Goal: Task Accomplishment & Management: Manage account settings

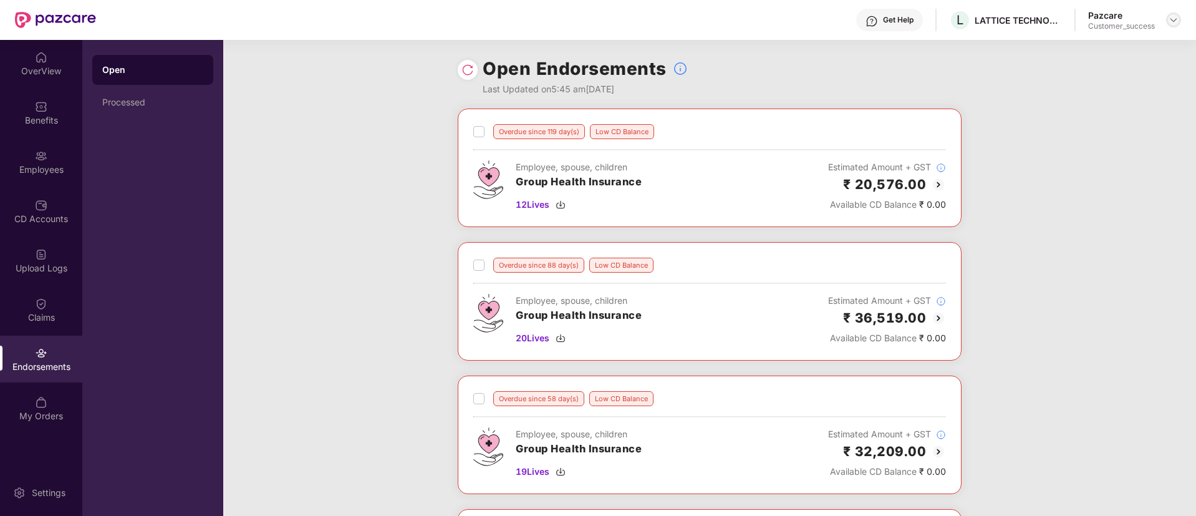
click at [1176, 23] on img at bounding box center [1174, 20] width 10 height 10
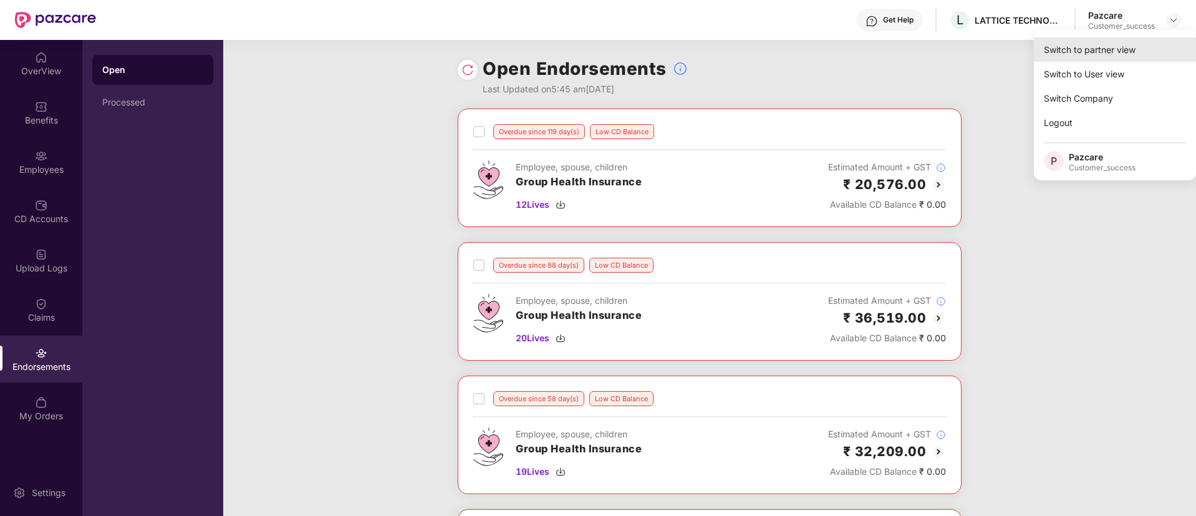
click at [1154, 47] on div "Switch to partner view" at bounding box center [1115, 49] width 162 height 24
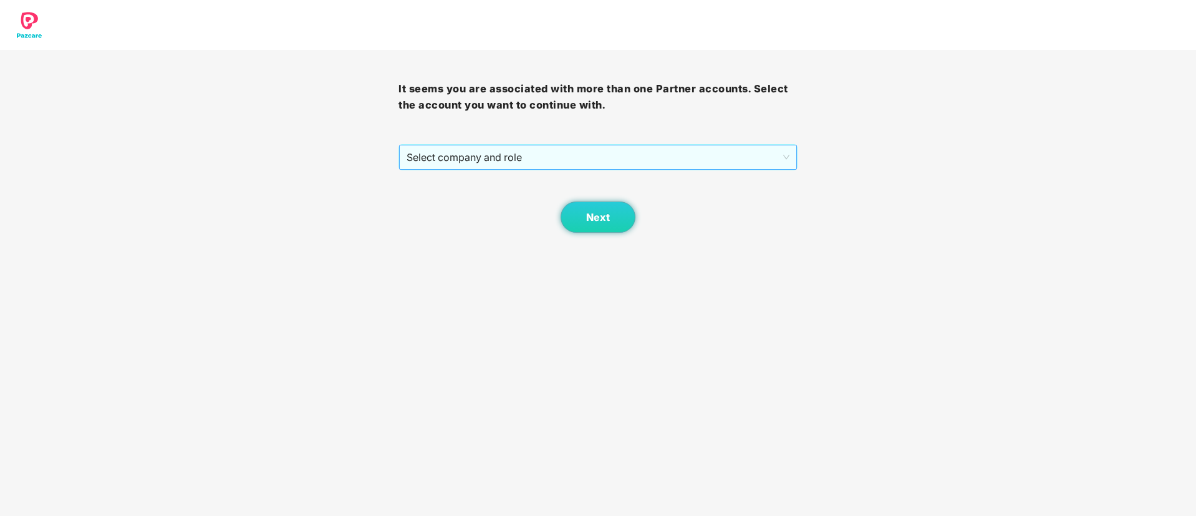
click at [604, 154] on span "Select company and role" at bounding box center [598, 157] width 382 height 24
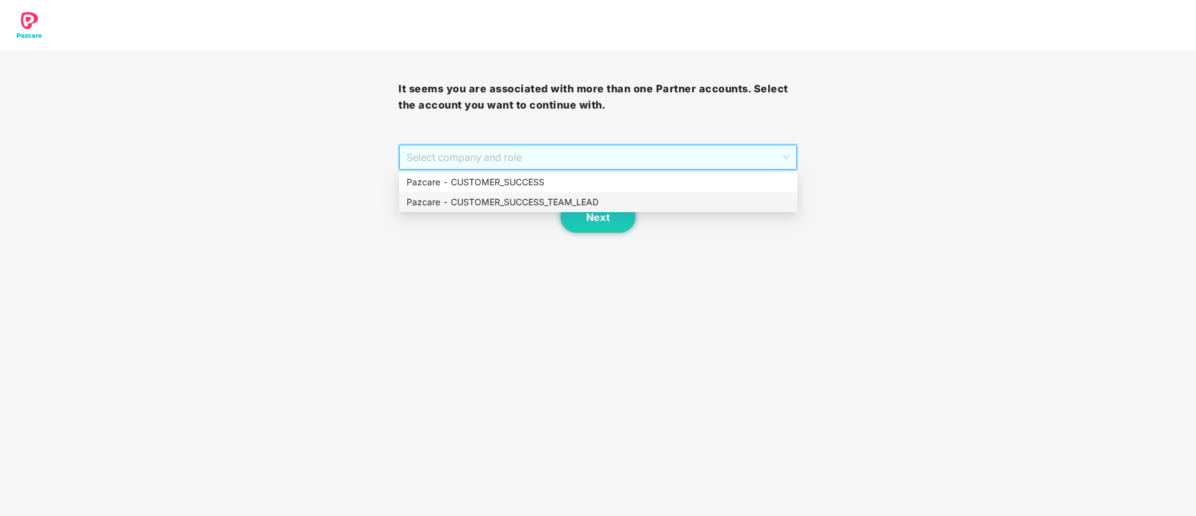
click at [596, 203] on div "Pazcare - CUSTOMER_SUCCESS_TEAM_LEAD" at bounding box center [599, 202] width 384 height 14
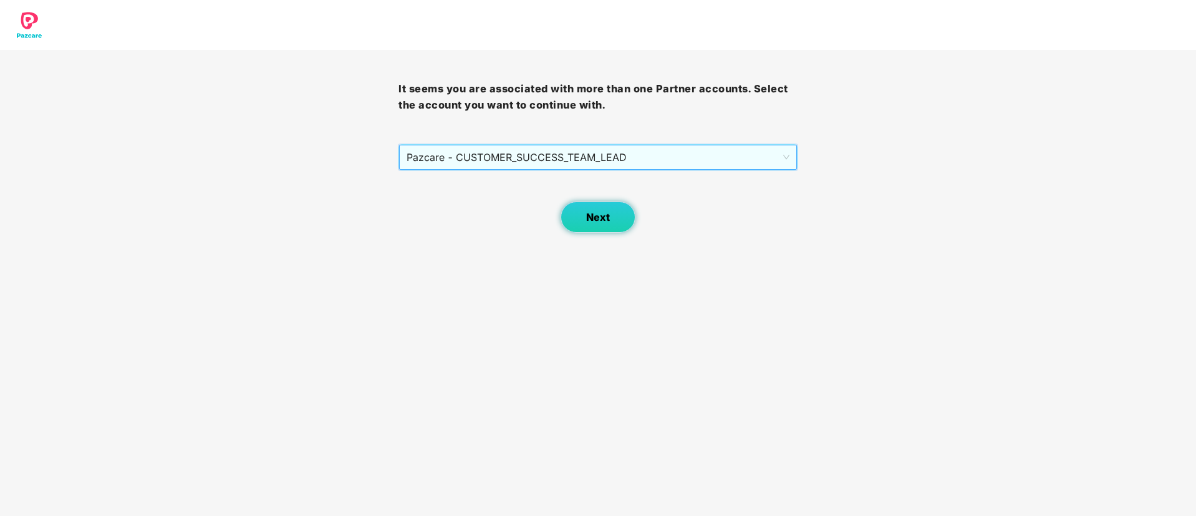
click at [599, 228] on button "Next" at bounding box center [598, 216] width 75 height 31
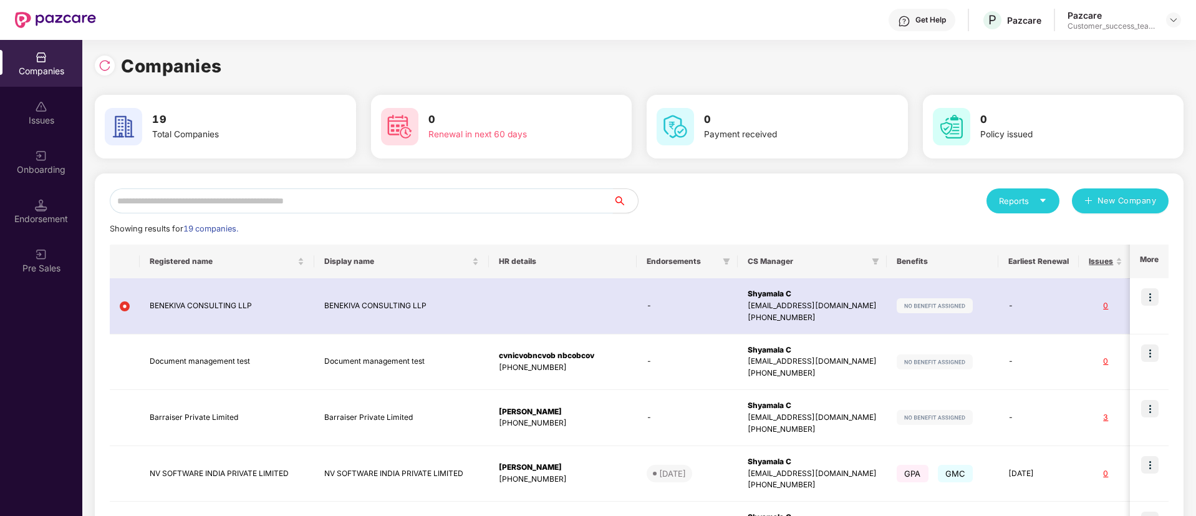
click at [538, 206] on input "text" at bounding box center [361, 200] width 503 height 25
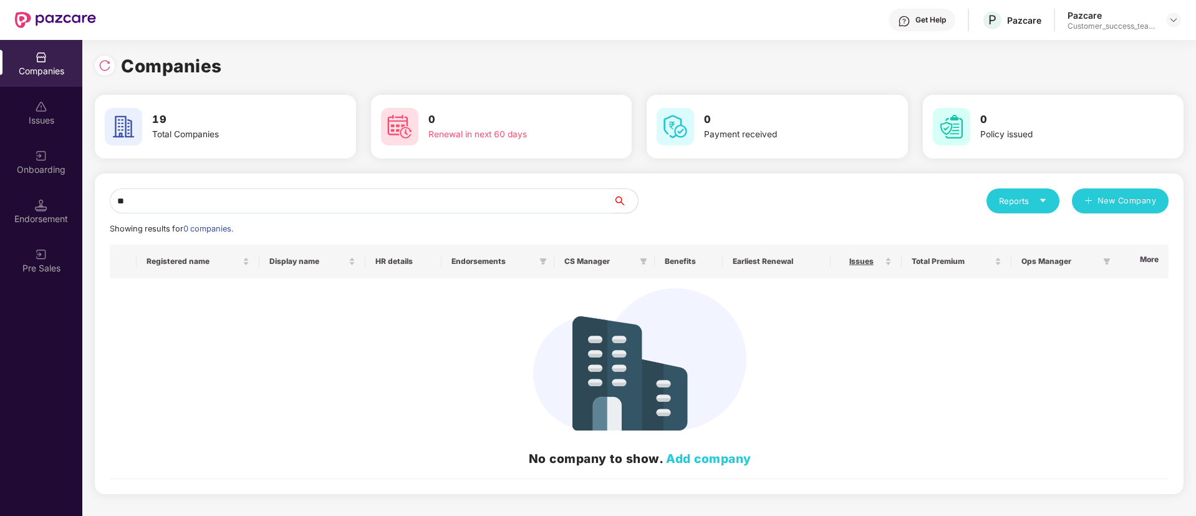
type input "*"
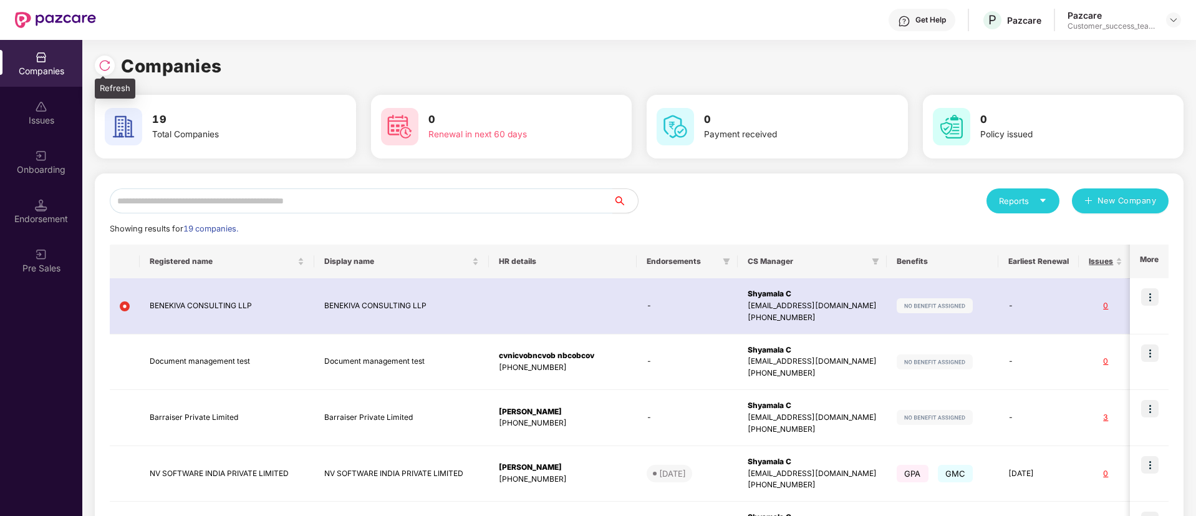
click at [102, 73] on div at bounding box center [105, 66] width 20 height 20
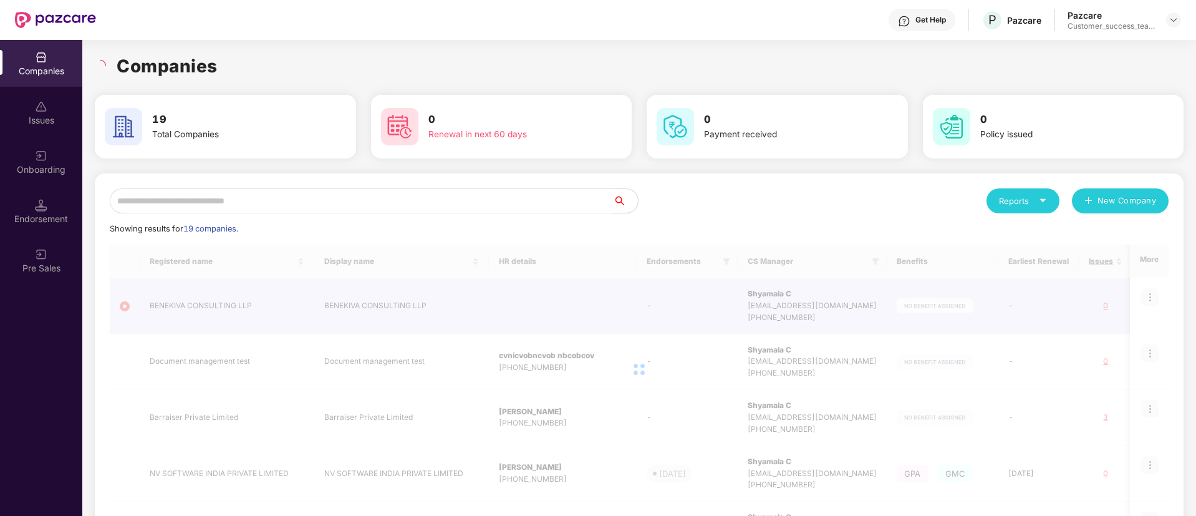
click at [349, 203] on input "text" at bounding box center [361, 200] width 503 height 25
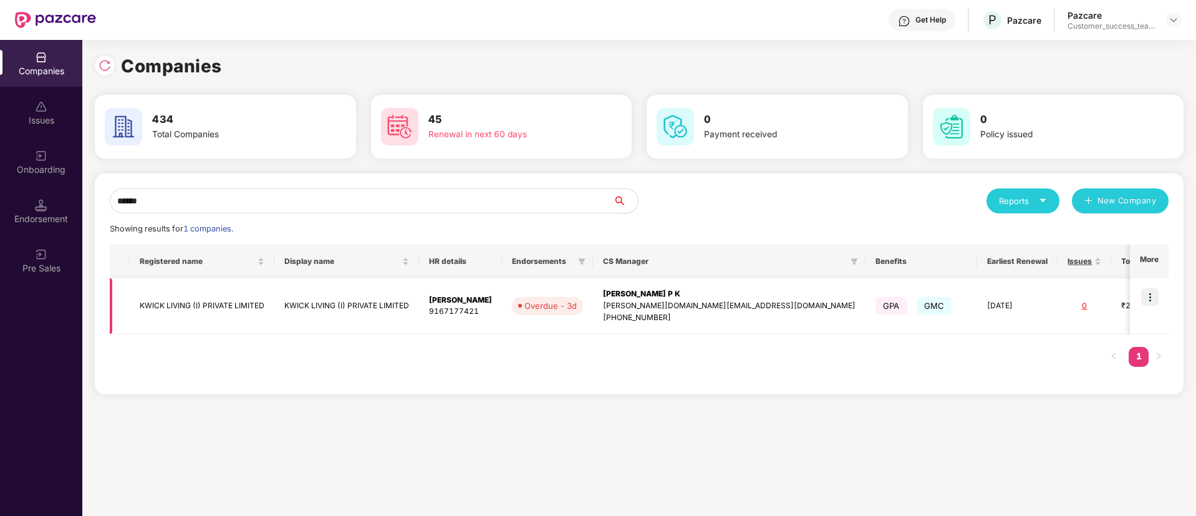
type input "*****"
click at [1146, 296] on img at bounding box center [1149, 296] width 17 height 17
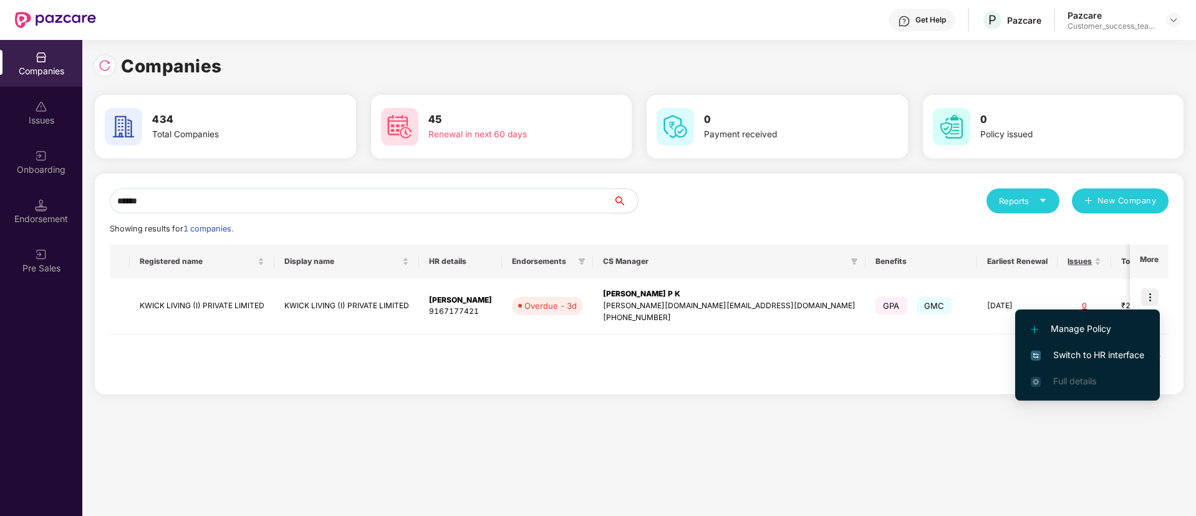
click at [1110, 365] on li "Switch to HR interface" at bounding box center [1087, 355] width 145 height 26
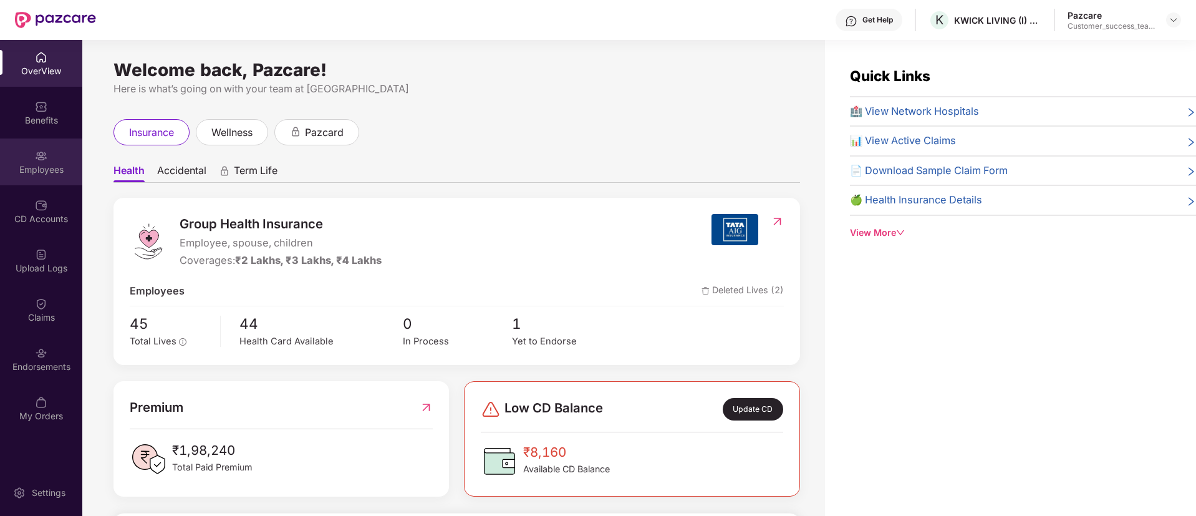
click at [42, 167] on div "Employees" at bounding box center [41, 169] width 82 height 12
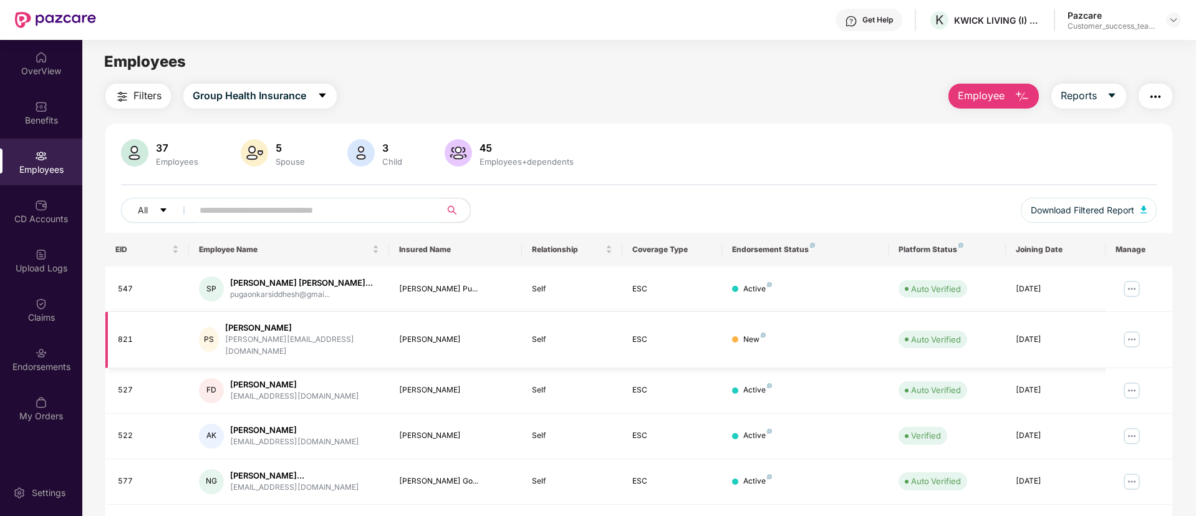
scroll to position [251, 0]
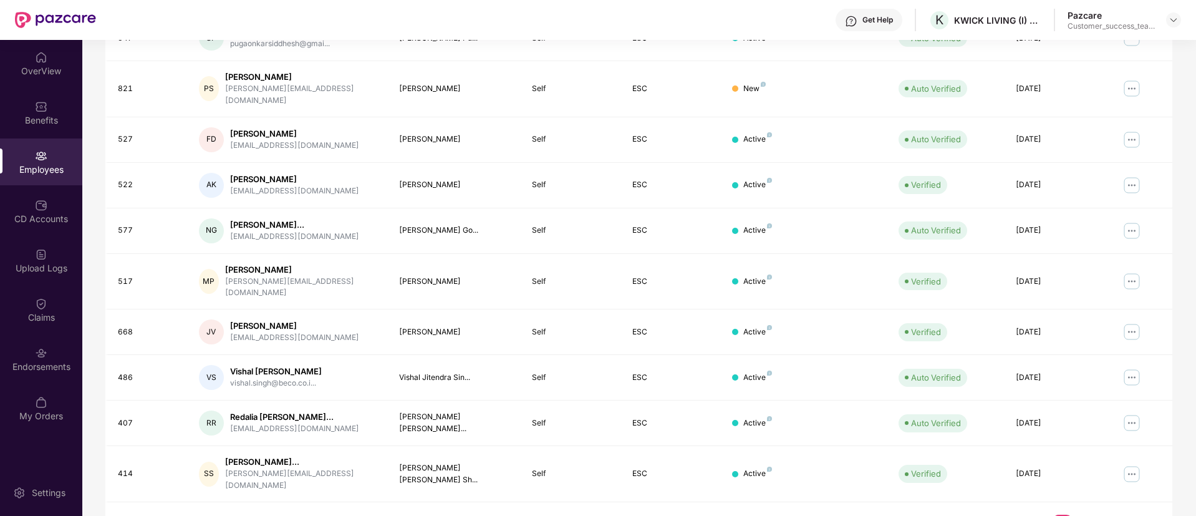
click at [1144, 515] on link "5" at bounding box center [1143, 524] width 20 height 19
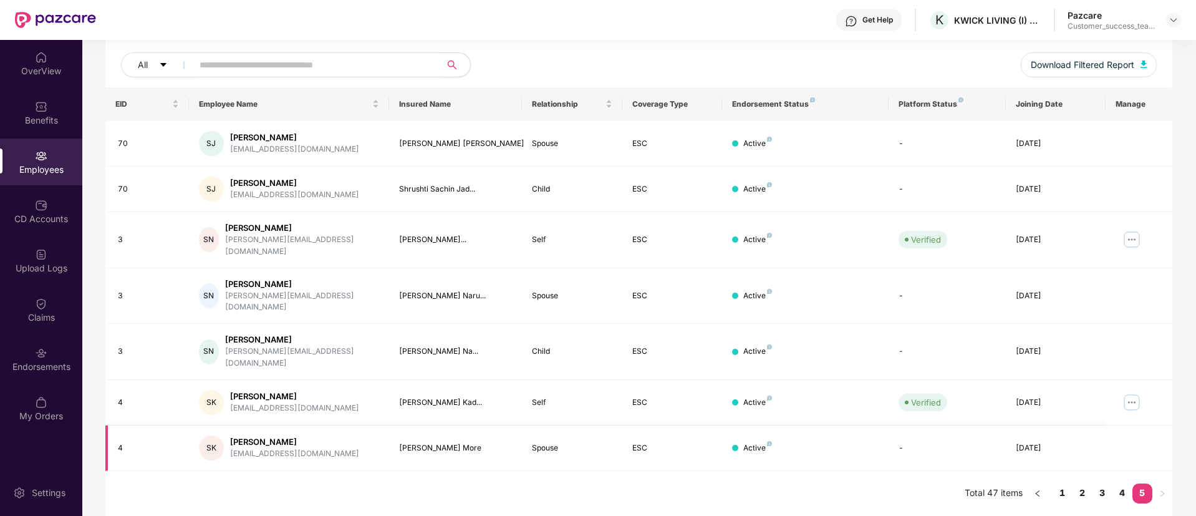
scroll to position [114, 0]
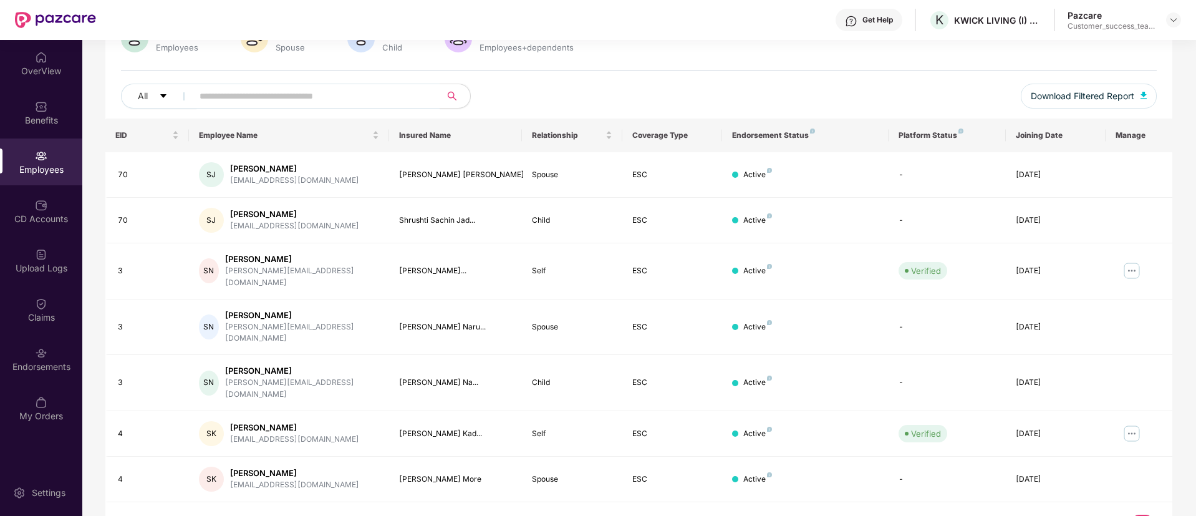
click at [1120, 515] on link "4" at bounding box center [1123, 524] width 20 height 19
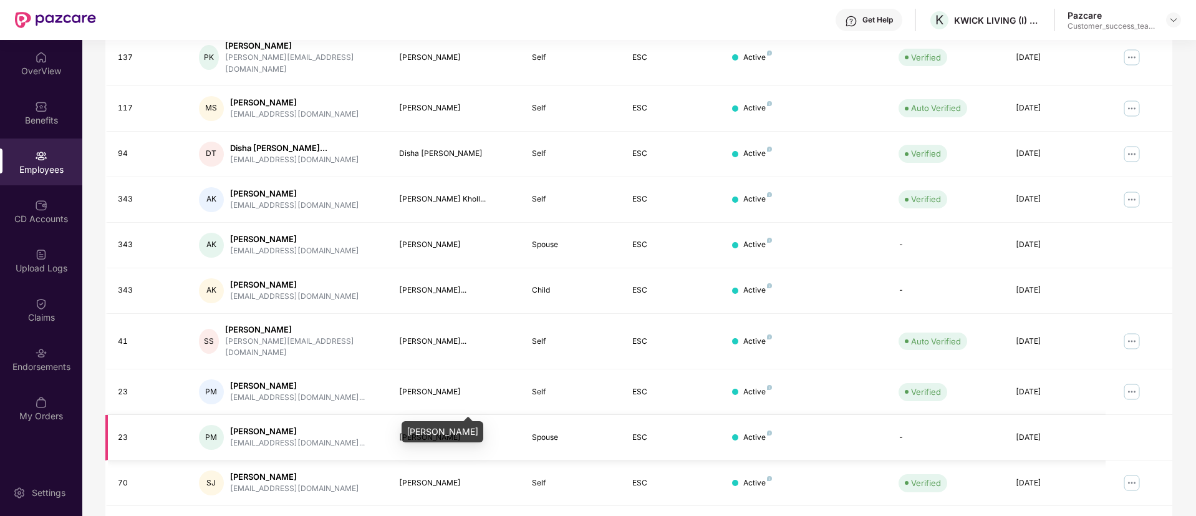
scroll to position [251, 0]
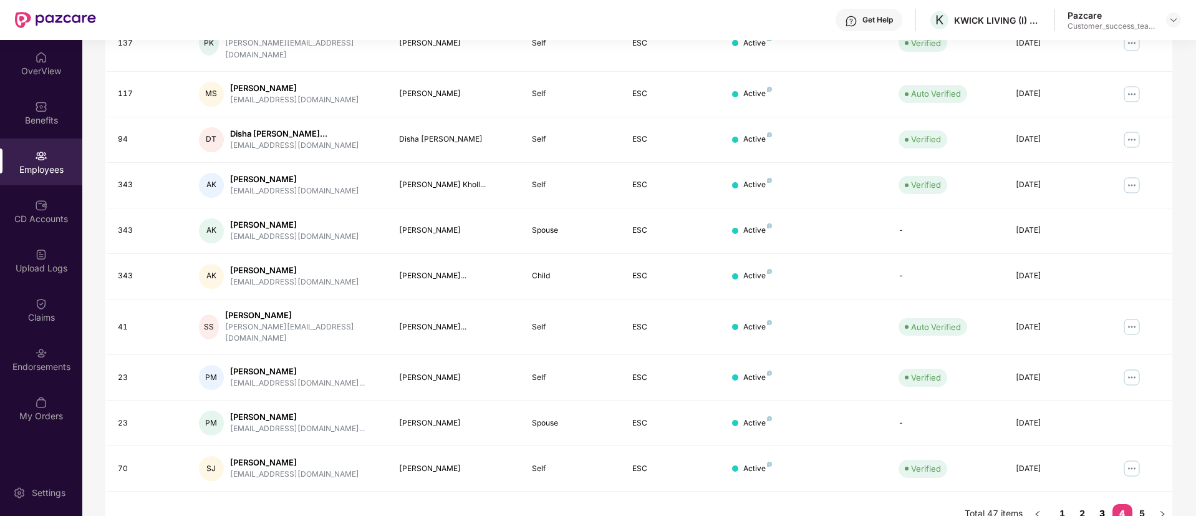
click at [1104, 504] on link "3" at bounding box center [1103, 513] width 20 height 19
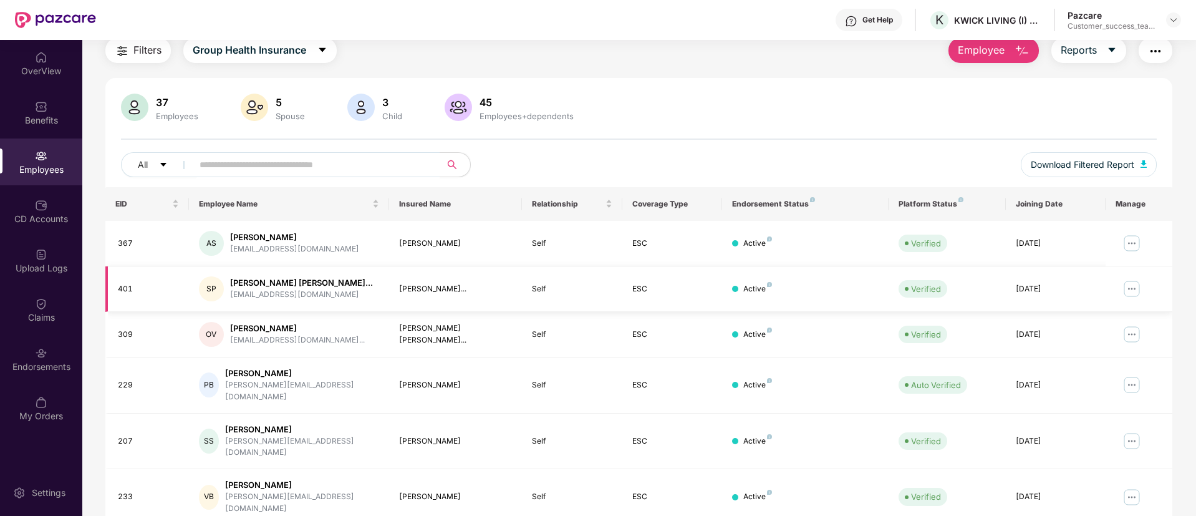
scroll to position [0, 0]
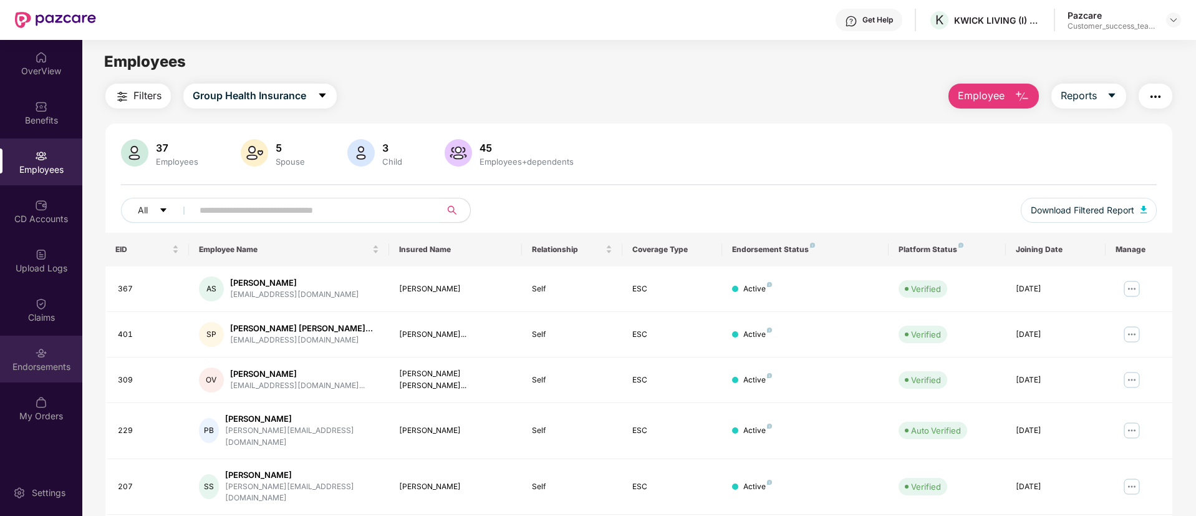
click at [25, 355] on div "Endorsements" at bounding box center [41, 359] width 82 height 47
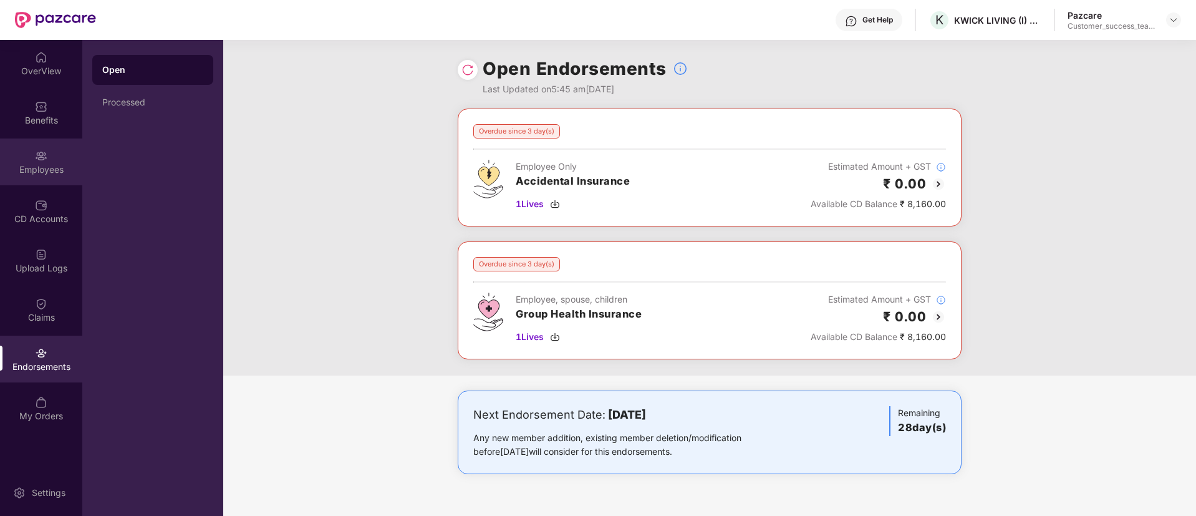
click at [53, 165] on div "Employees" at bounding box center [41, 169] width 82 height 12
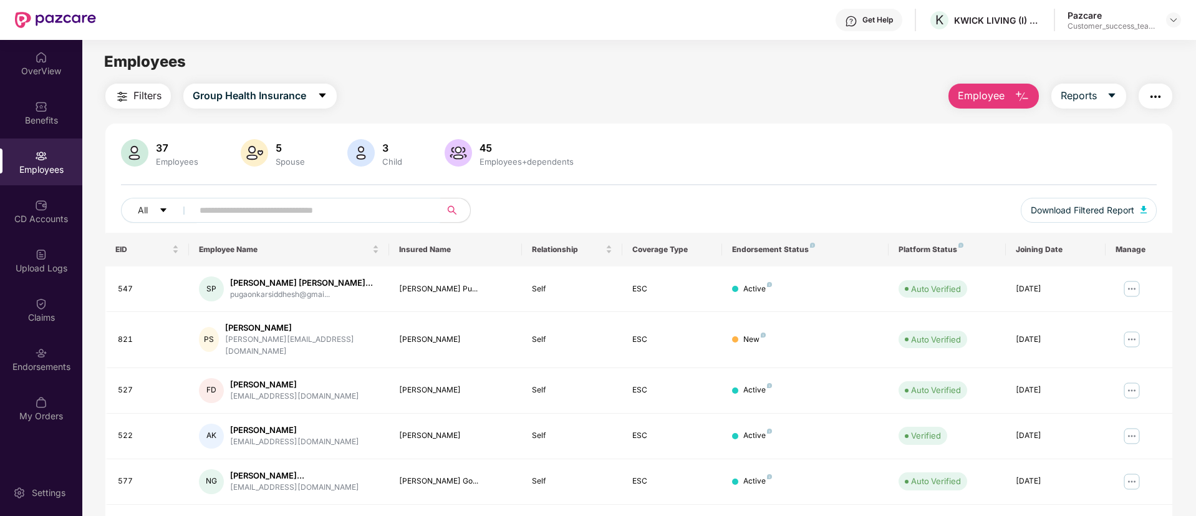
click at [251, 208] on input "text" at bounding box center [312, 210] width 224 height 19
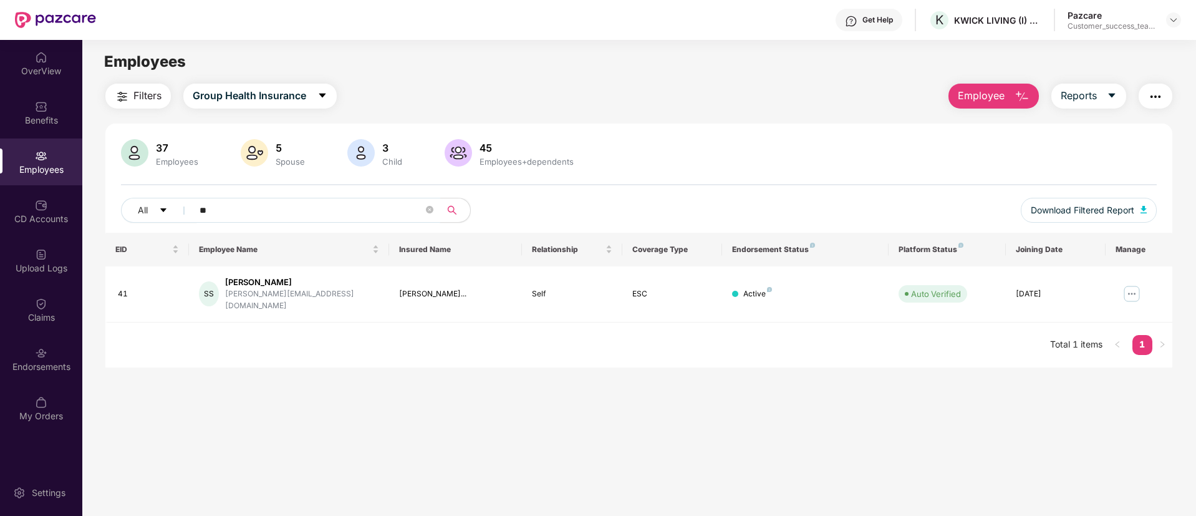
type input "*"
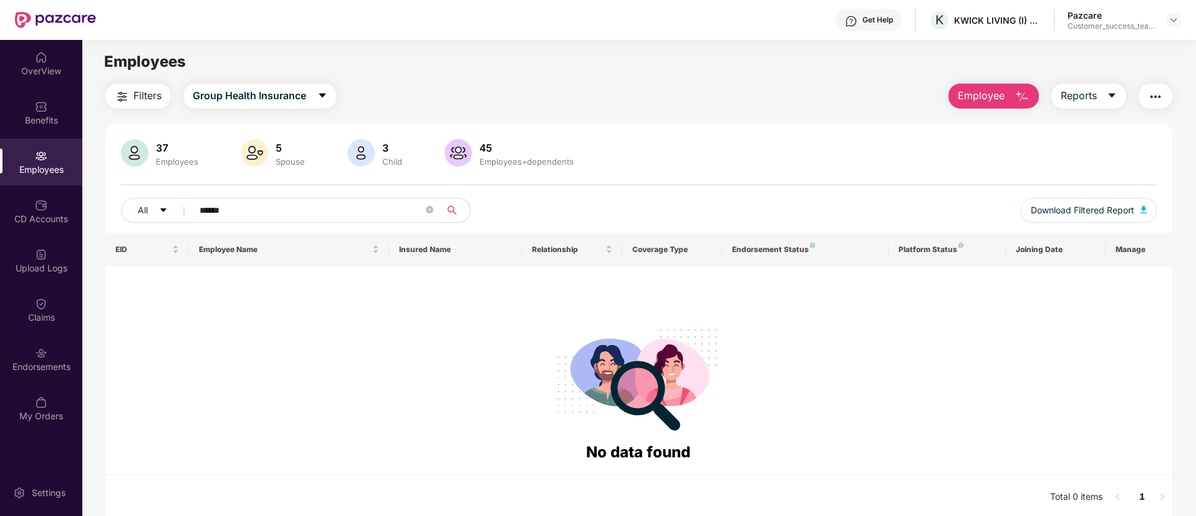
type input "******"
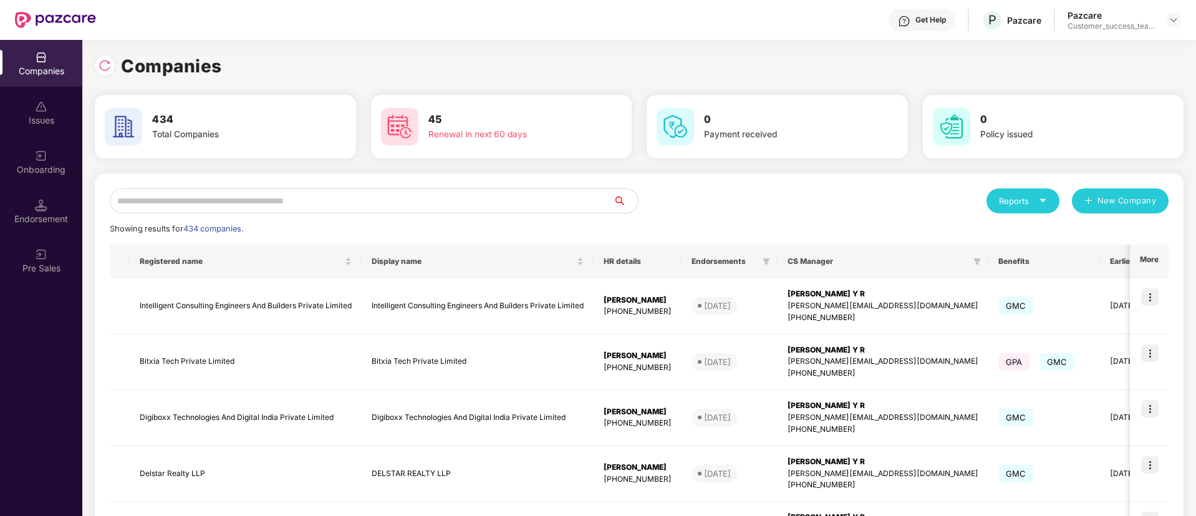
click at [316, 203] on input "text" at bounding box center [361, 200] width 503 height 25
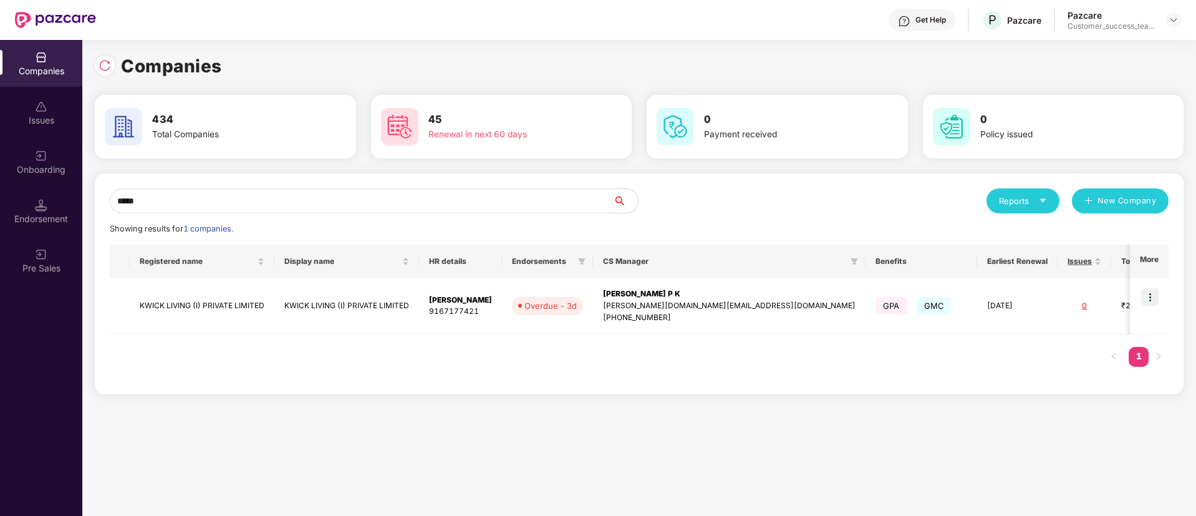
click at [266, 201] on input "*****" at bounding box center [361, 200] width 503 height 25
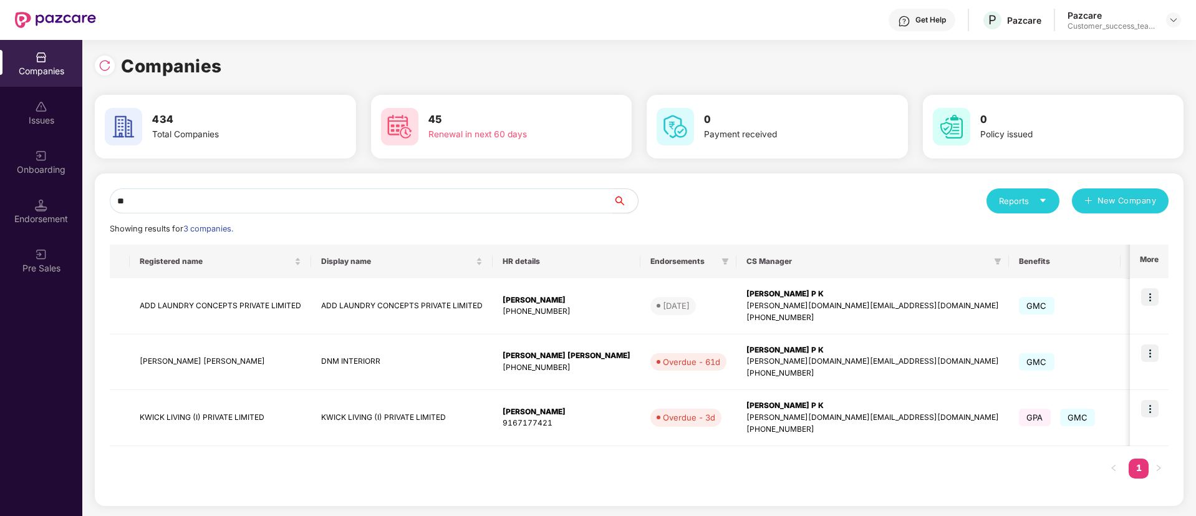
type input "*"
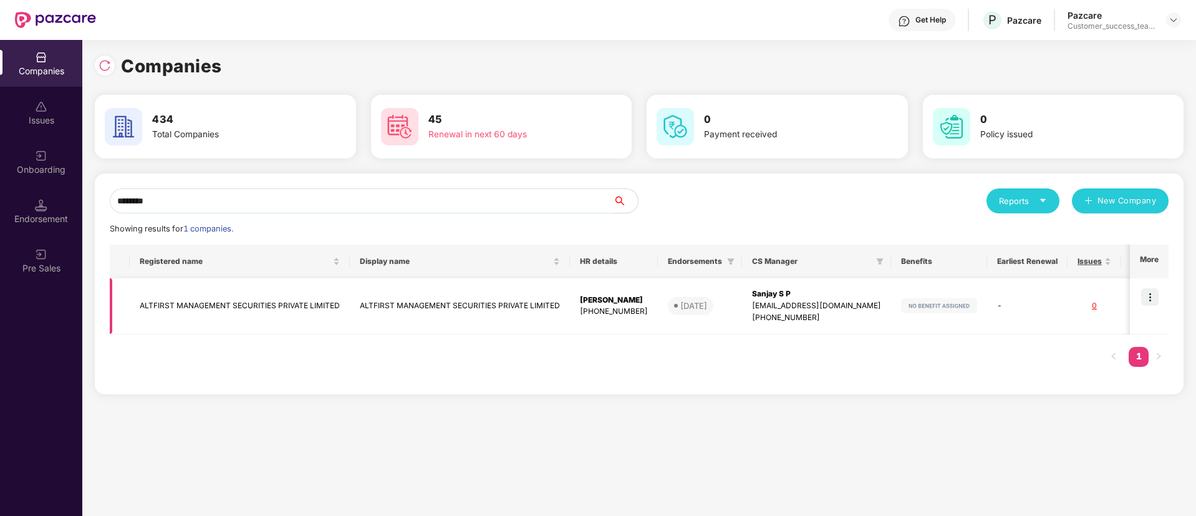
type input "********"
click at [1153, 299] on img at bounding box center [1149, 296] width 17 height 17
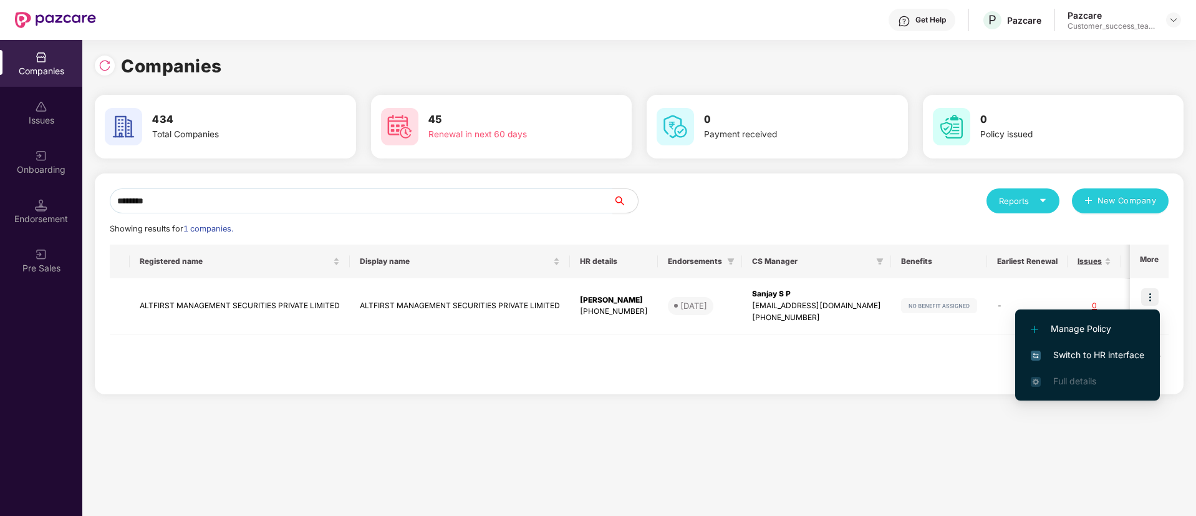
click at [1135, 352] on span "Switch to HR interface" at bounding box center [1088, 355] width 114 height 14
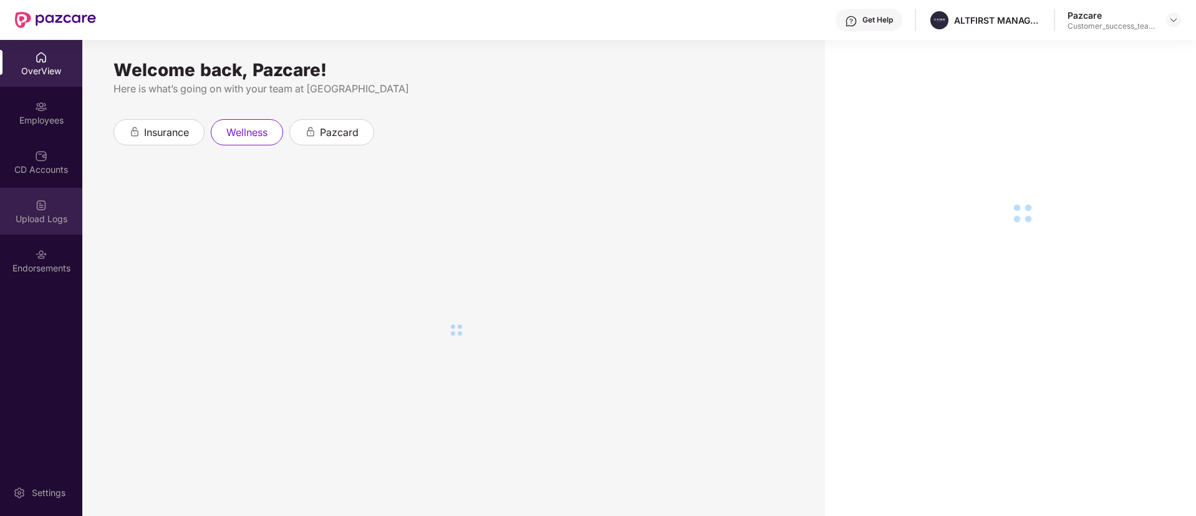
click at [51, 221] on div "Upload Logs" at bounding box center [41, 219] width 82 height 12
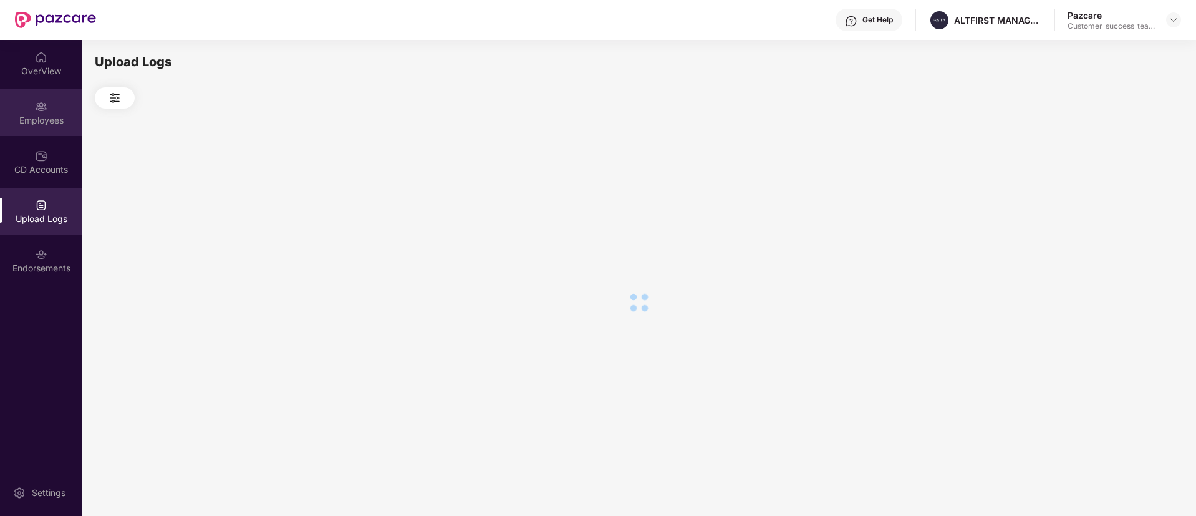
click at [47, 126] on div "Employees" at bounding box center [41, 112] width 82 height 47
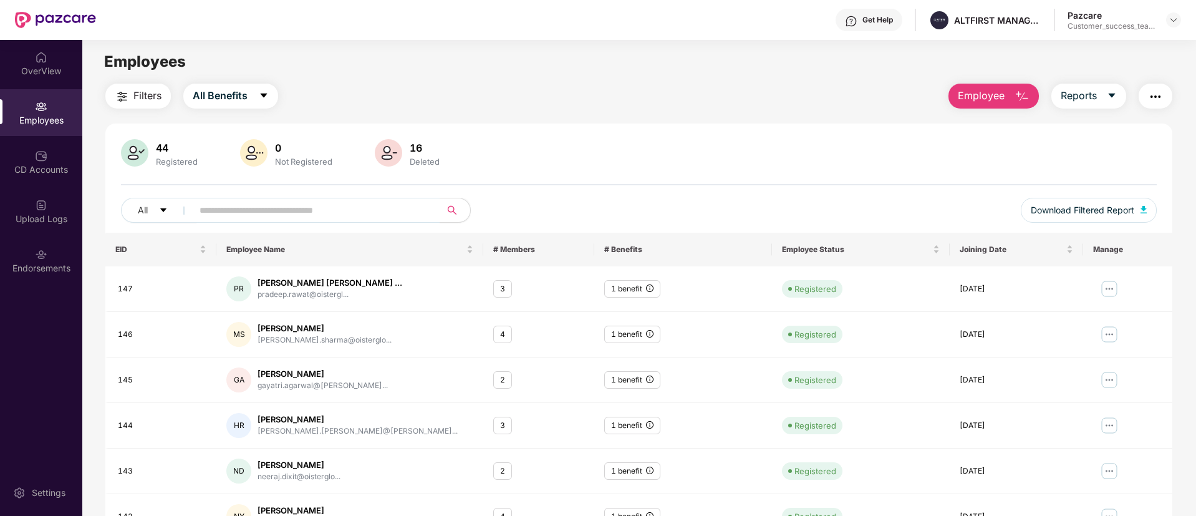
click at [1156, 93] on img "button" at bounding box center [1155, 96] width 15 height 15
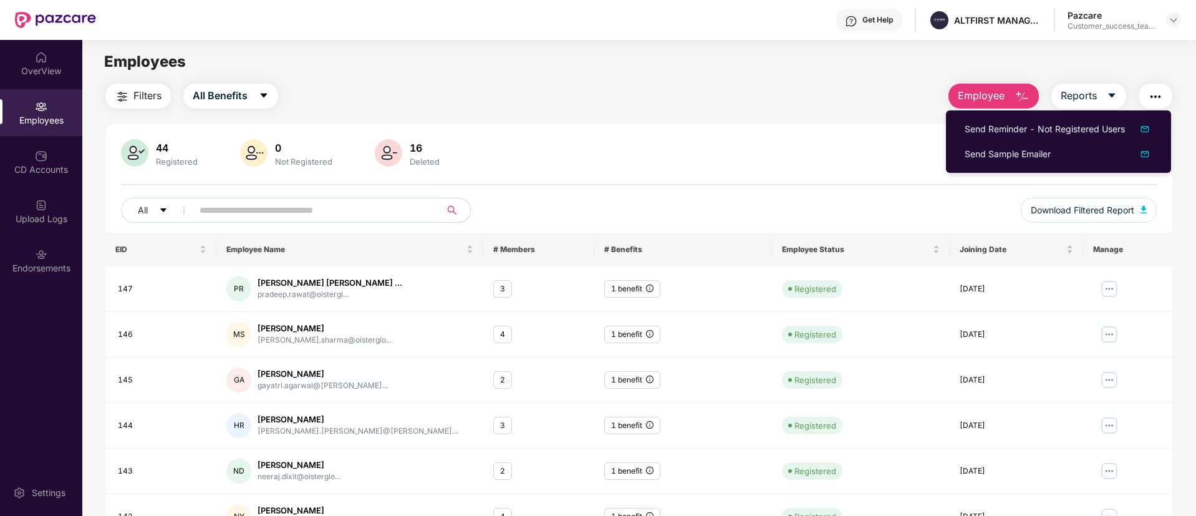
click at [737, 174] on div "44 Registered 0 Not Registered 16 Deleted All Download Filtered Report" at bounding box center [638, 186] width 1067 height 94
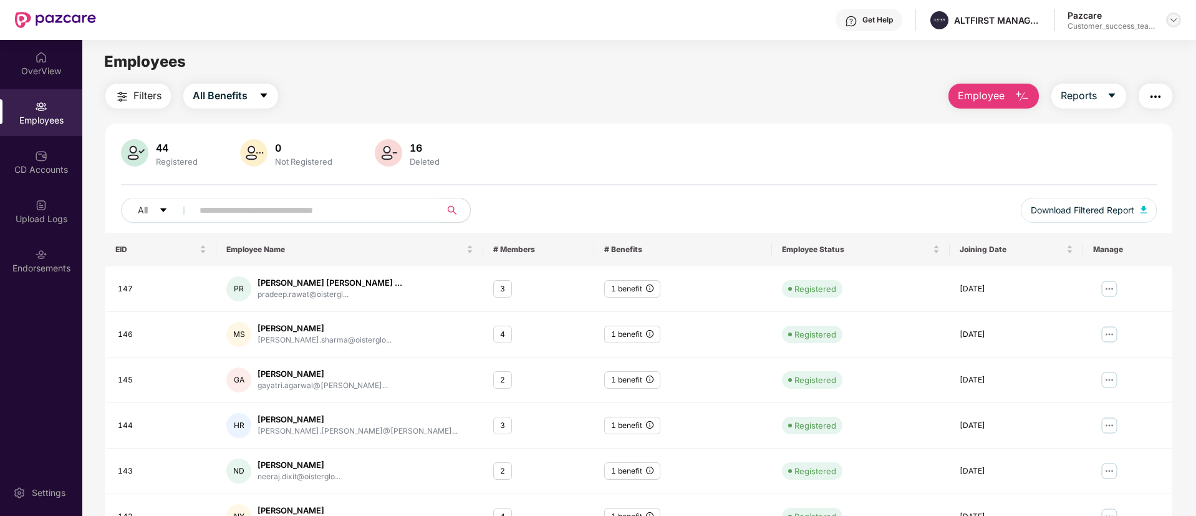
click at [1174, 17] on img at bounding box center [1174, 20] width 10 height 10
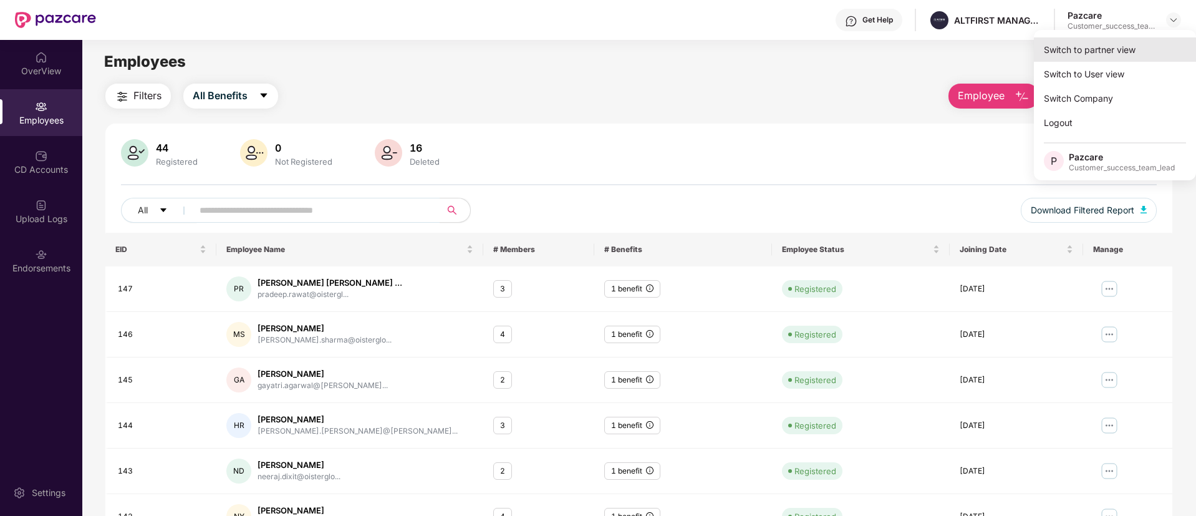
click at [1140, 44] on div "Switch to partner view" at bounding box center [1115, 49] width 162 height 24
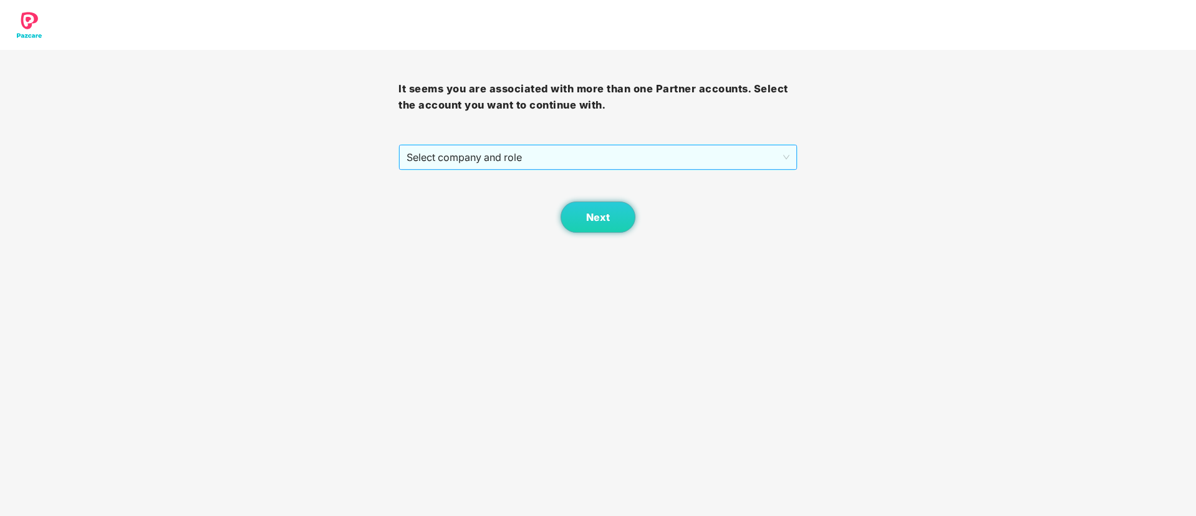
click at [615, 147] on span "Select company and role" at bounding box center [598, 157] width 382 height 24
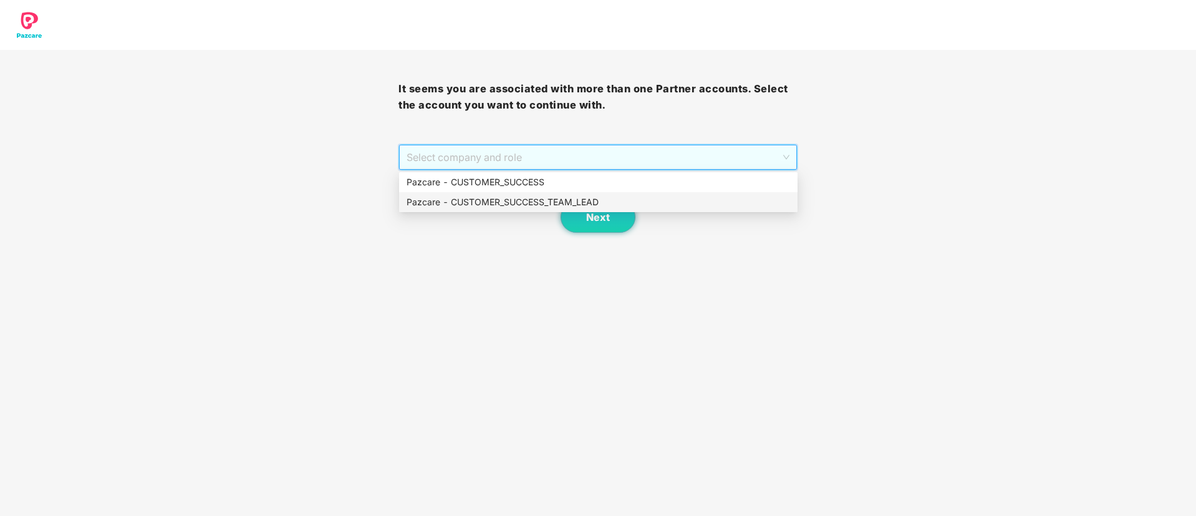
click at [598, 179] on div "Pazcare - CUSTOMER_SUCCESS" at bounding box center [599, 182] width 384 height 14
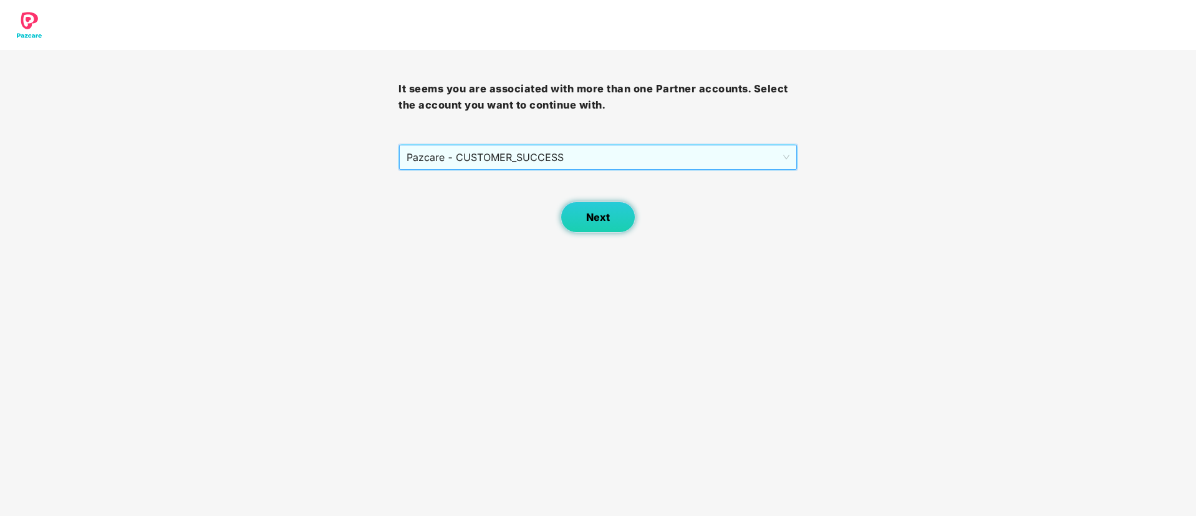
click at [598, 210] on button "Next" at bounding box center [598, 216] width 75 height 31
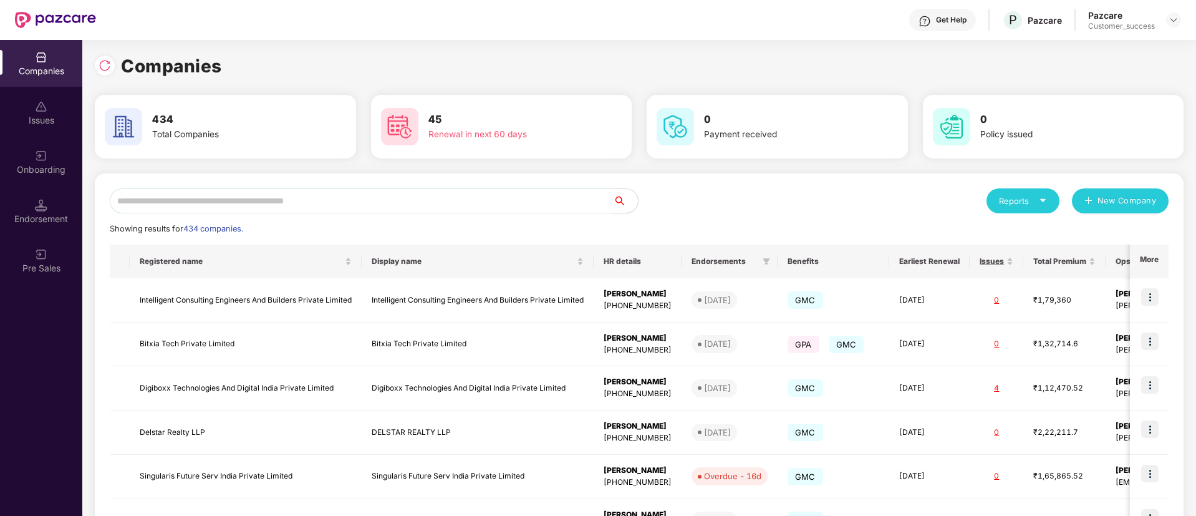
click at [107, 61] on img at bounding box center [105, 65] width 12 height 12
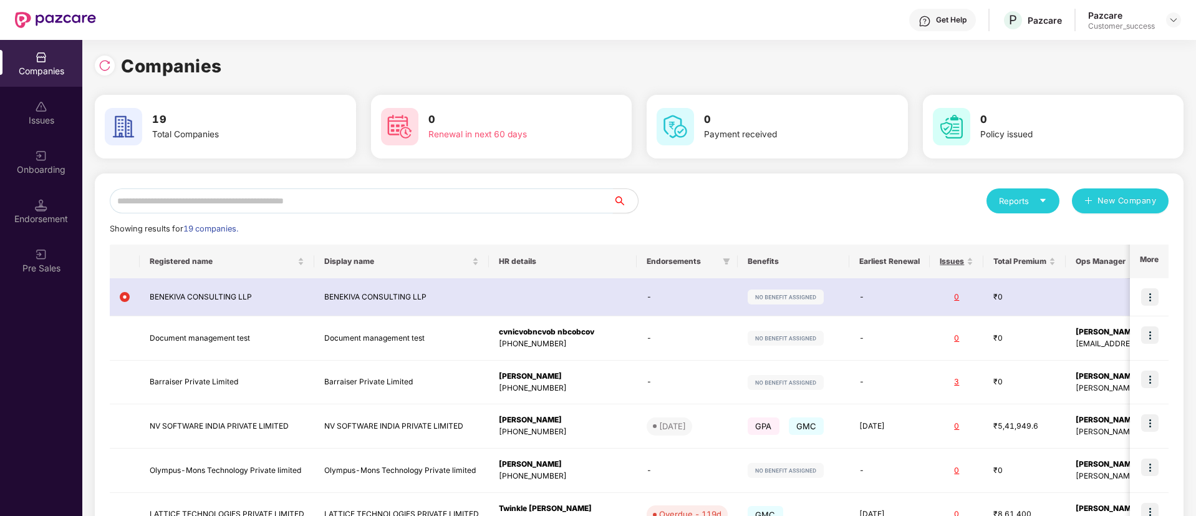
click at [391, 199] on input "text" at bounding box center [361, 200] width 503 height 25
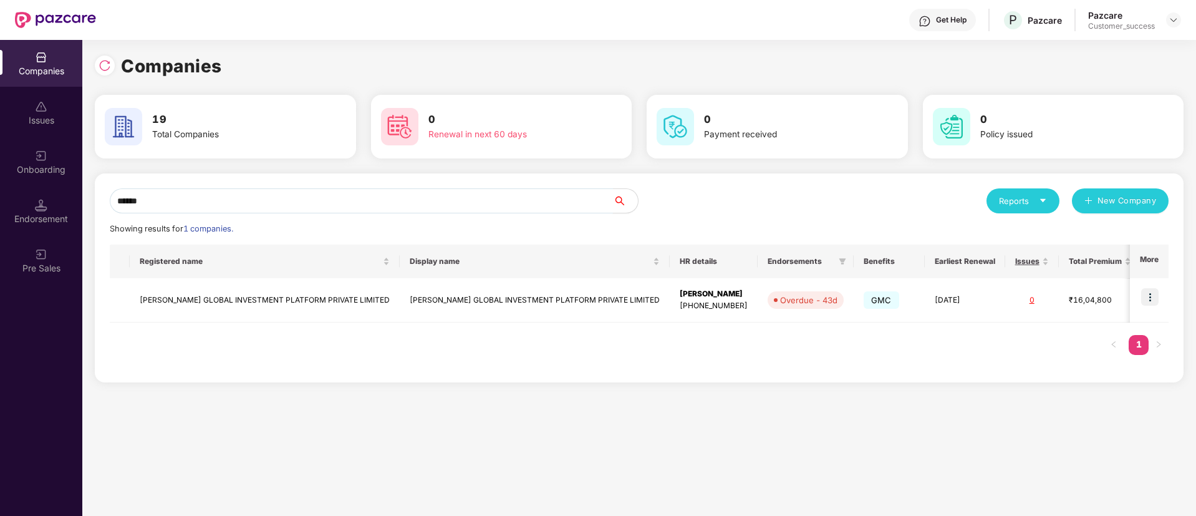
type input "******"
click at [1156, 298] on img at bounding box center [1149, 296] width 17 height 17
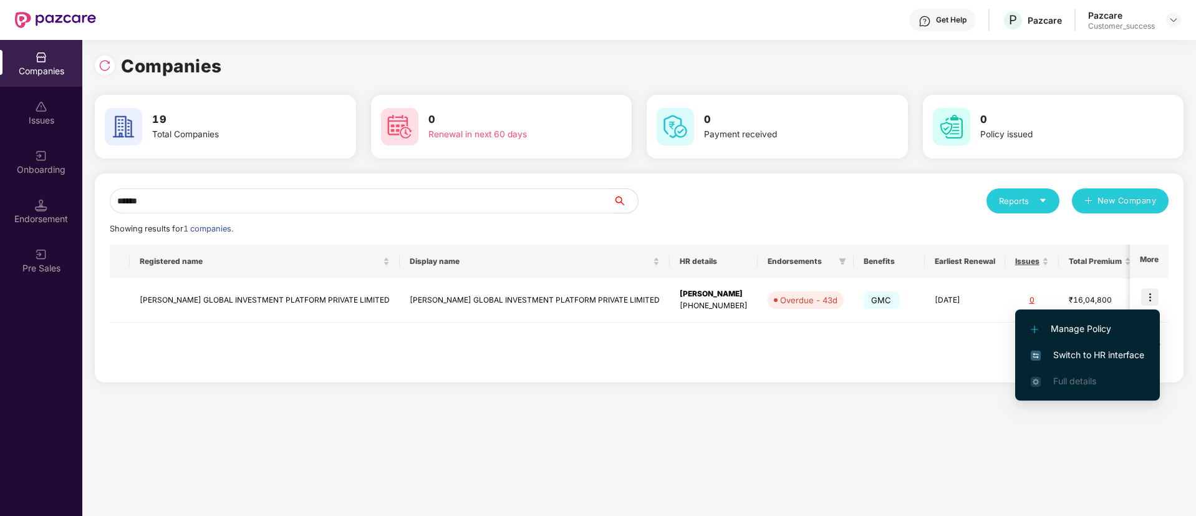
click at [1125, 356] on span "Switch to HR interface" at bounding box center [1088, 355] width 114 height 14
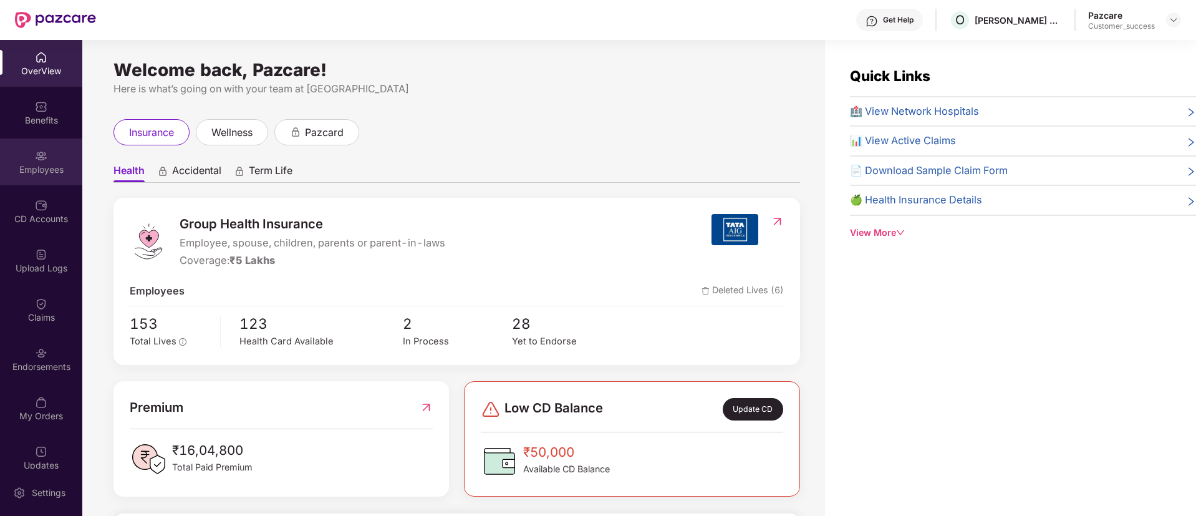
click at [42, 163] on div "Employees" at bounding box center [41, 169] width 82 height 12
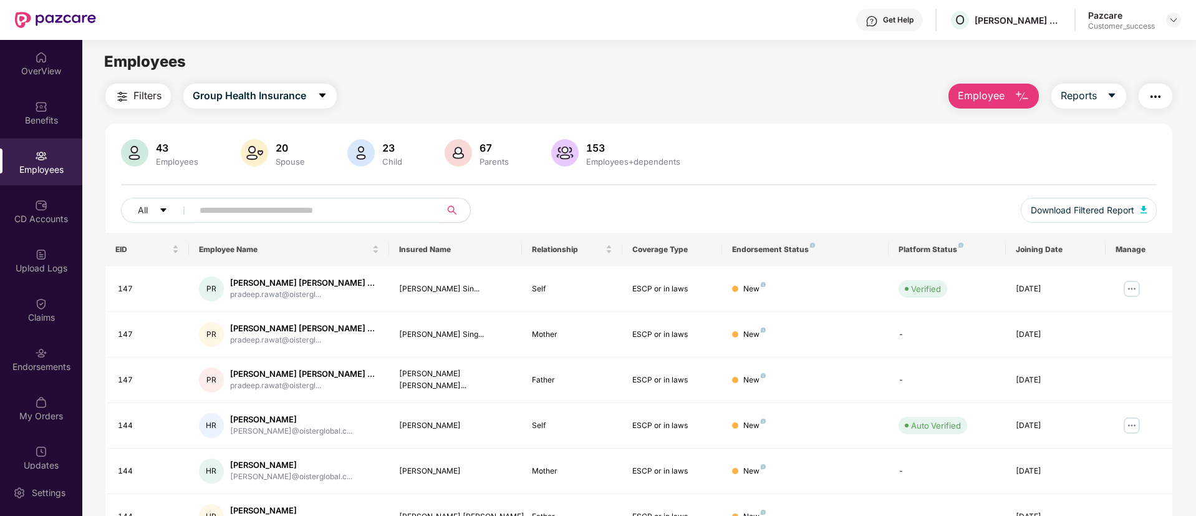
click at [1157, 98] on img "button" at bounding box center [1155, 96] width 15 height 15
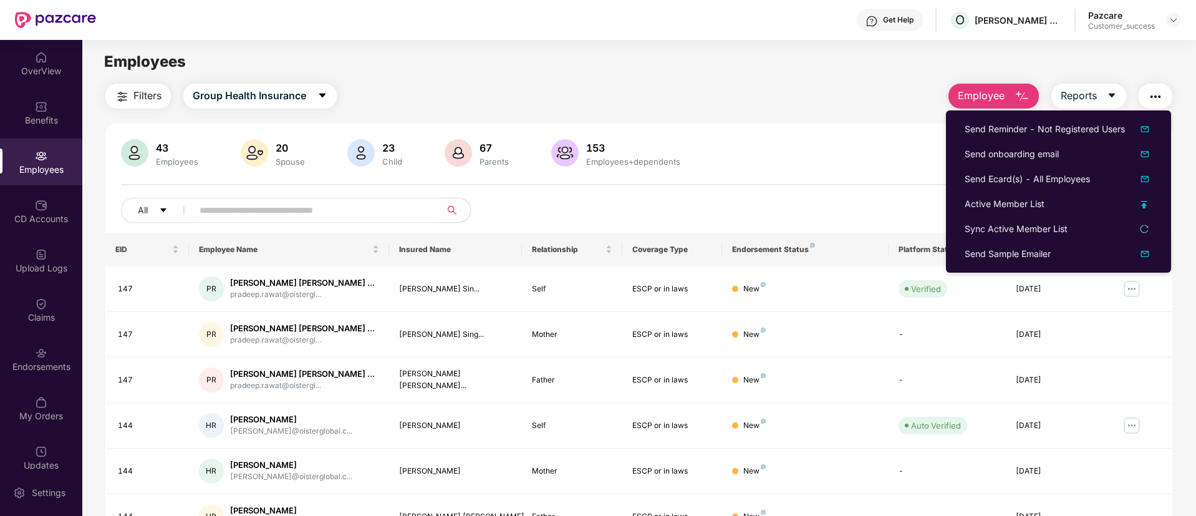
click at [884, 155] on div "43 Employees 20 Spouse 23 Child [DEMOGRAPHIC_DATA] Parents 153 Employees+depend…" at bounding box center [639, 154] width 1036 height 30
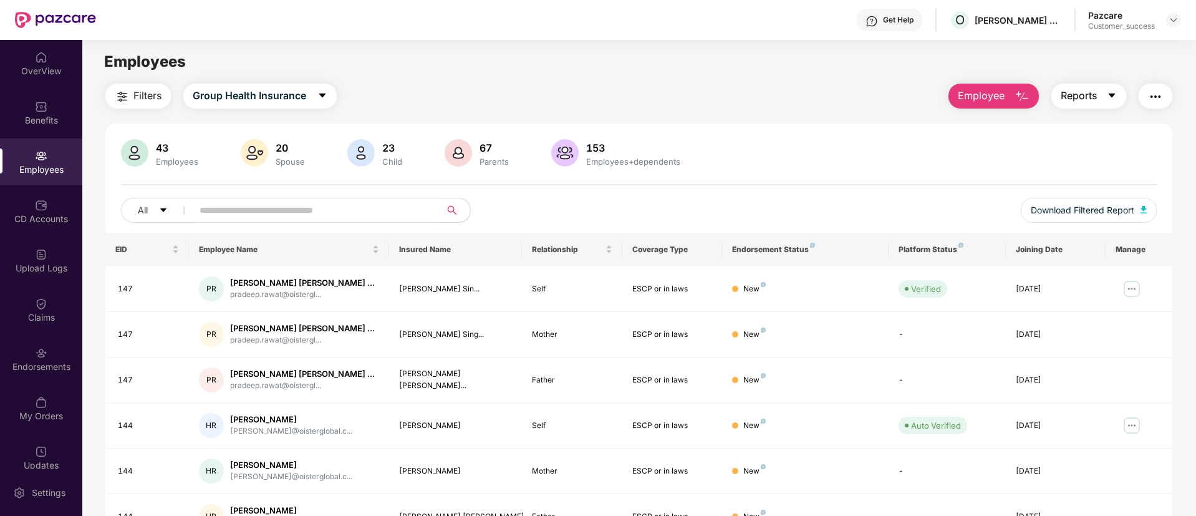
click at [1093, 97] on span "Reports" at bounding box center [1079, 96] width 36 height 16
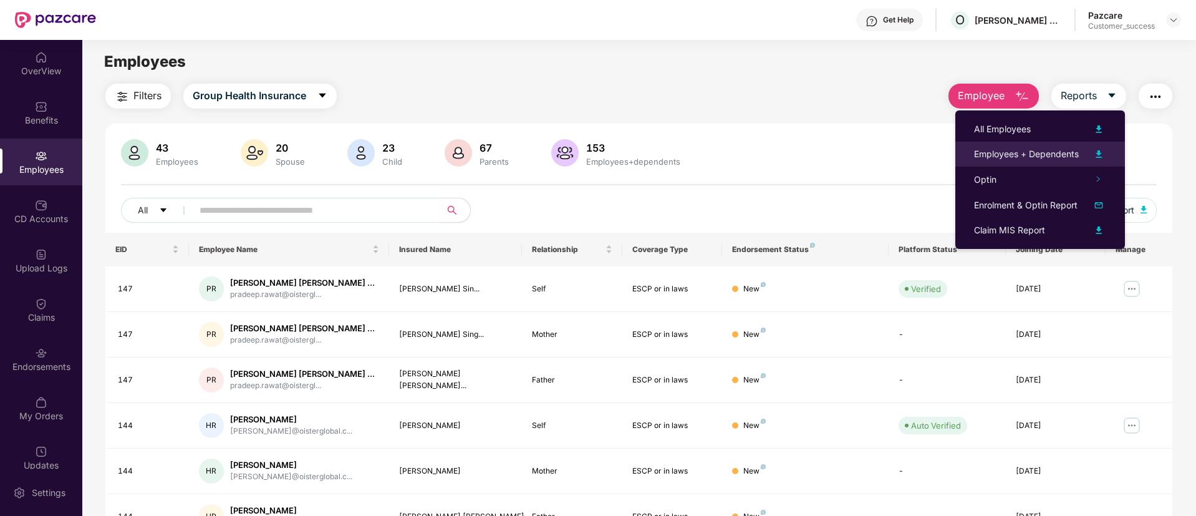
click at [1063, 158] on div "Employees + Dependents" at bounding box center [1026, 154] width 105 height 14
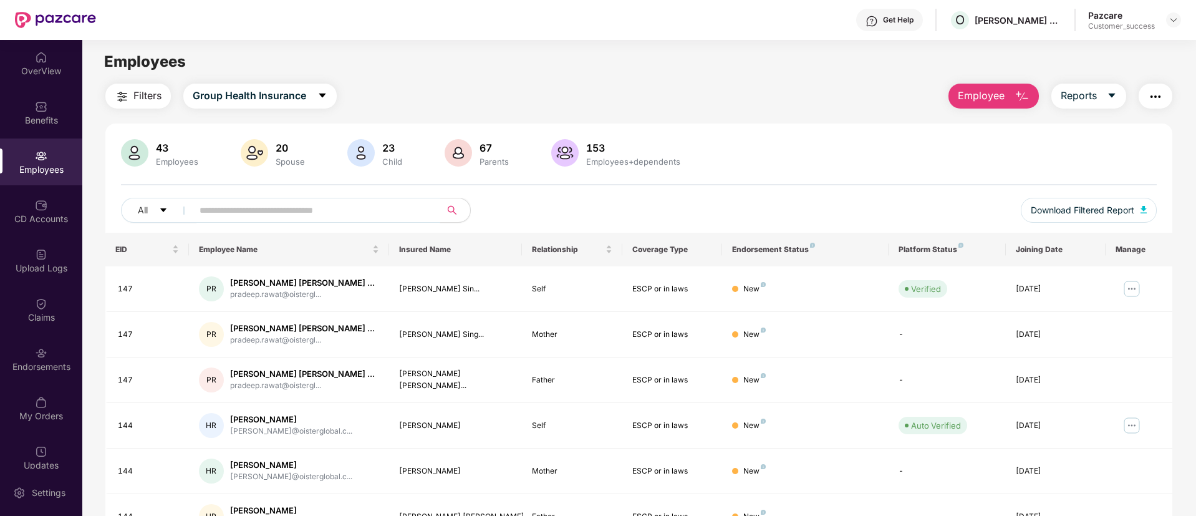
click at [363, 214] on input "text" at bounding box center [312, 210] width 224 height 19
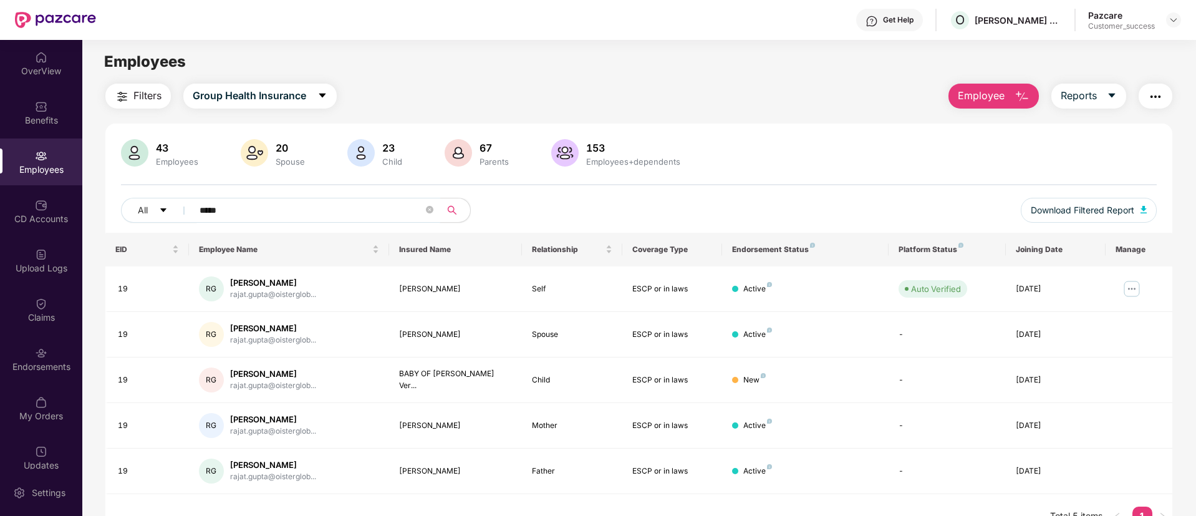
type input "*****"
click at [40, 118] on div "Benefits" at bounding box center [41, 120] width 82 height 12
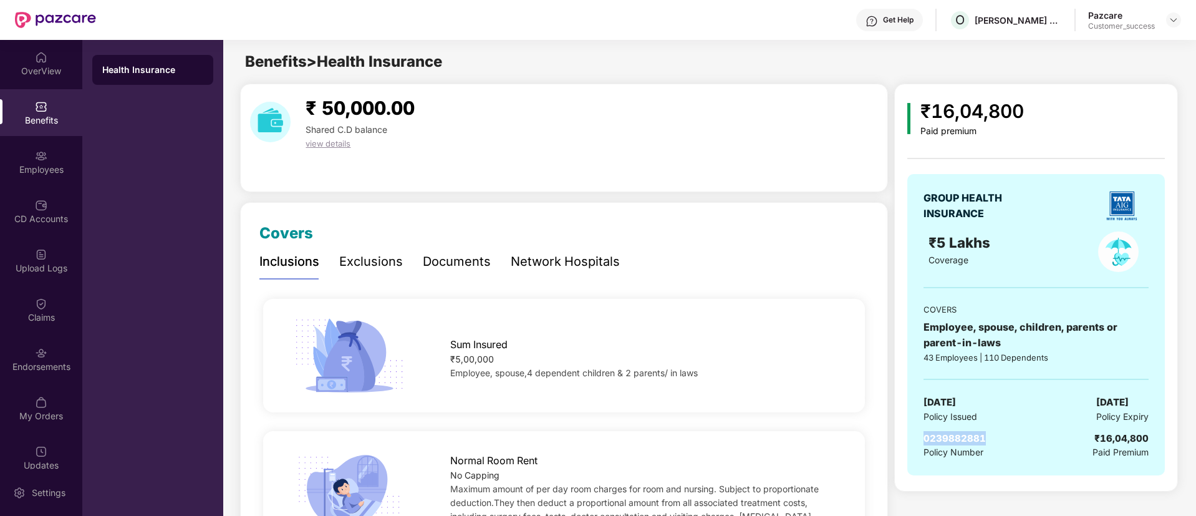
drag, startPoint x: 979, startPoint y: 438, endPoint x: 922, endPoint y: 438, distance: 56.8
click at [922, 438] on div "GROUP HEALTH INSURANCE ₹5 Lakhs Coverage COVERS Employee, spouse, children, par…" at bounding box center [1035, 325] width 257 height 302
copy span "0239882881"
